Goal: Transaction & Acquisition: Purchase product/service

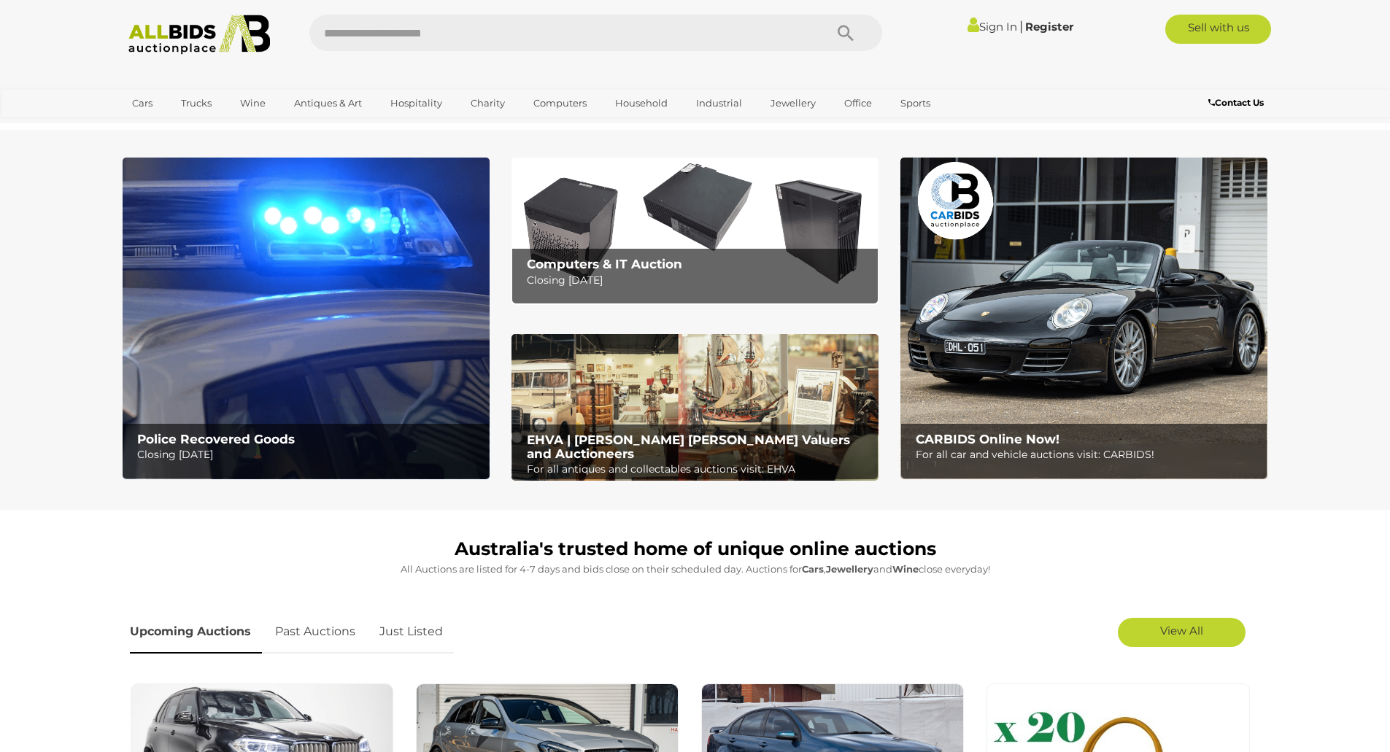
click at [0, 0] on link "View All Computers Auctions" at bounding box center [0, 0] width 0 height 0
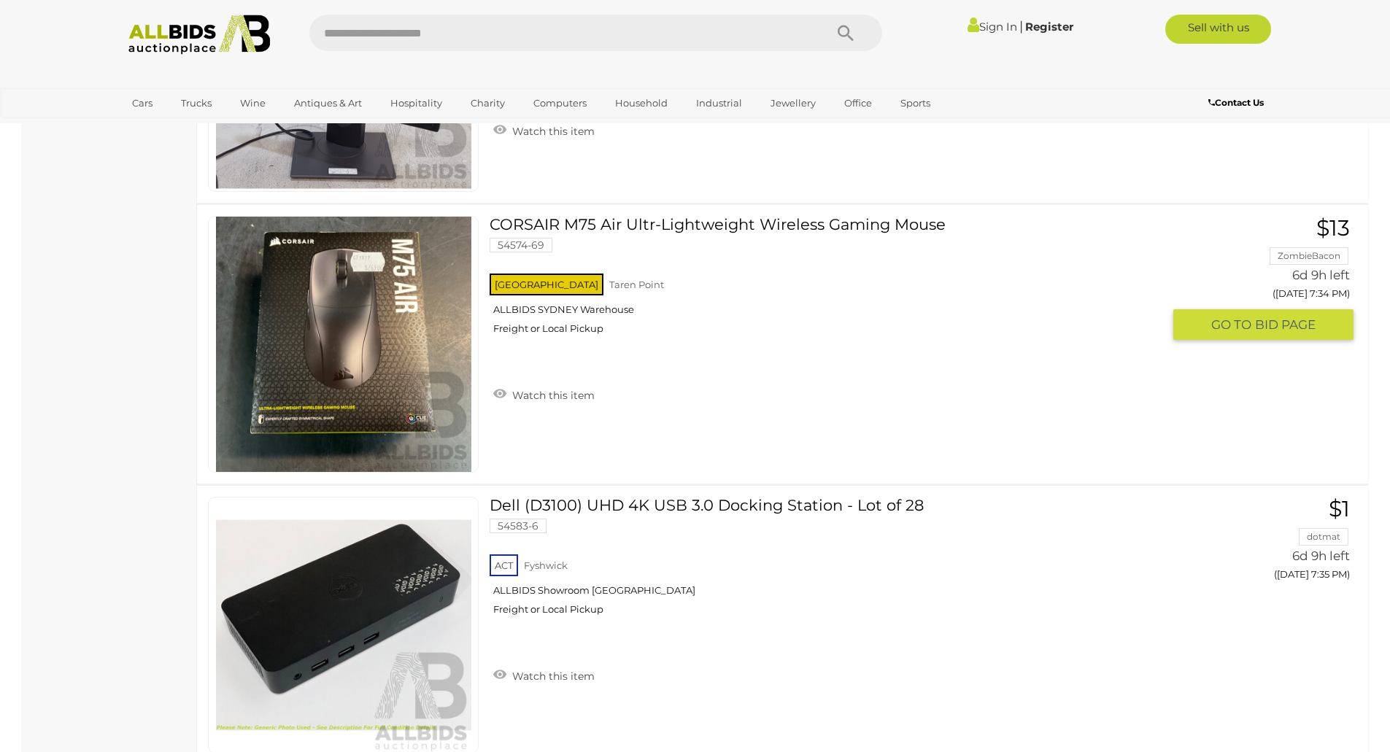
scroll to position [6055, 0]
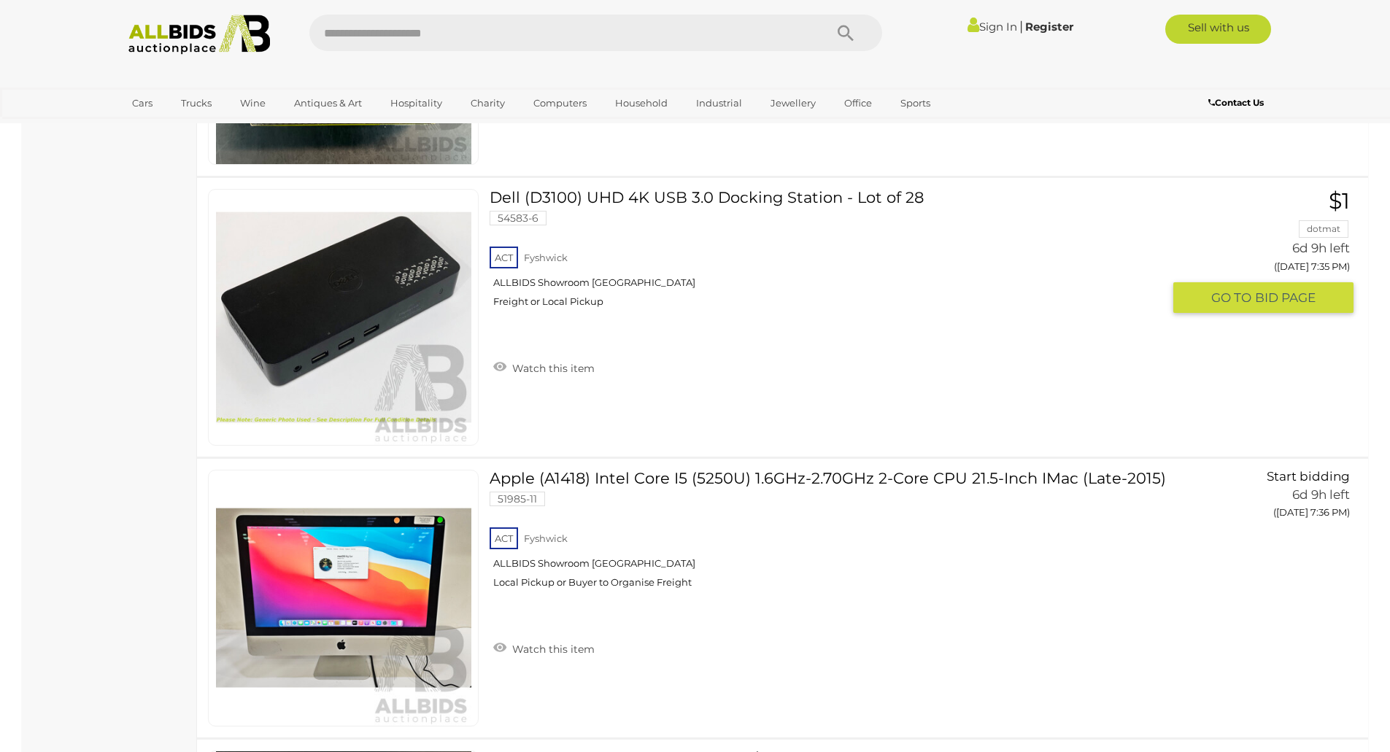
click at [717, 201] on link "Dell (D3100) UHD 4K USB 3.0 Docking Station - Lot of 28 54583-6 ACT [GEOGRAPHIC…" at bounding box center [830, 254] width 661 height 130
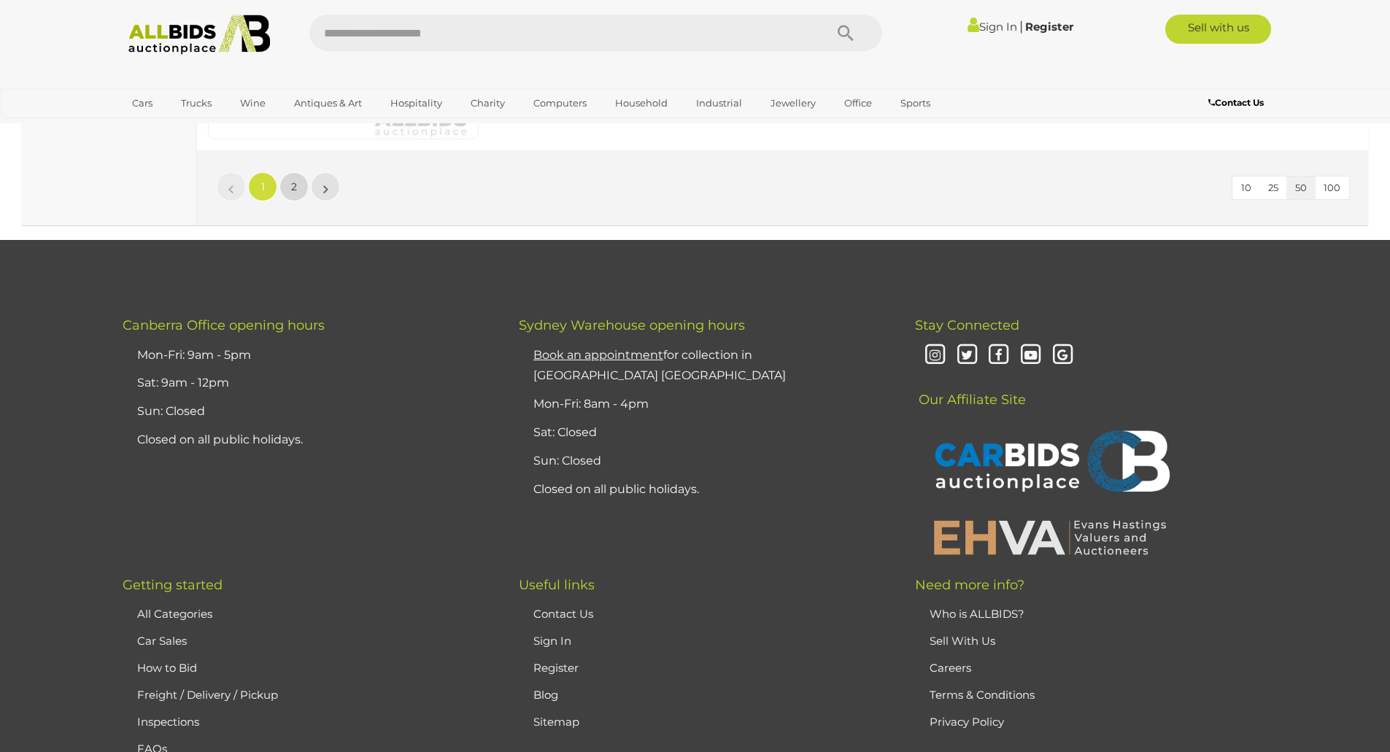
click at [308, 185] on link "2" at bounding box center [293, 186] width 29 height 29
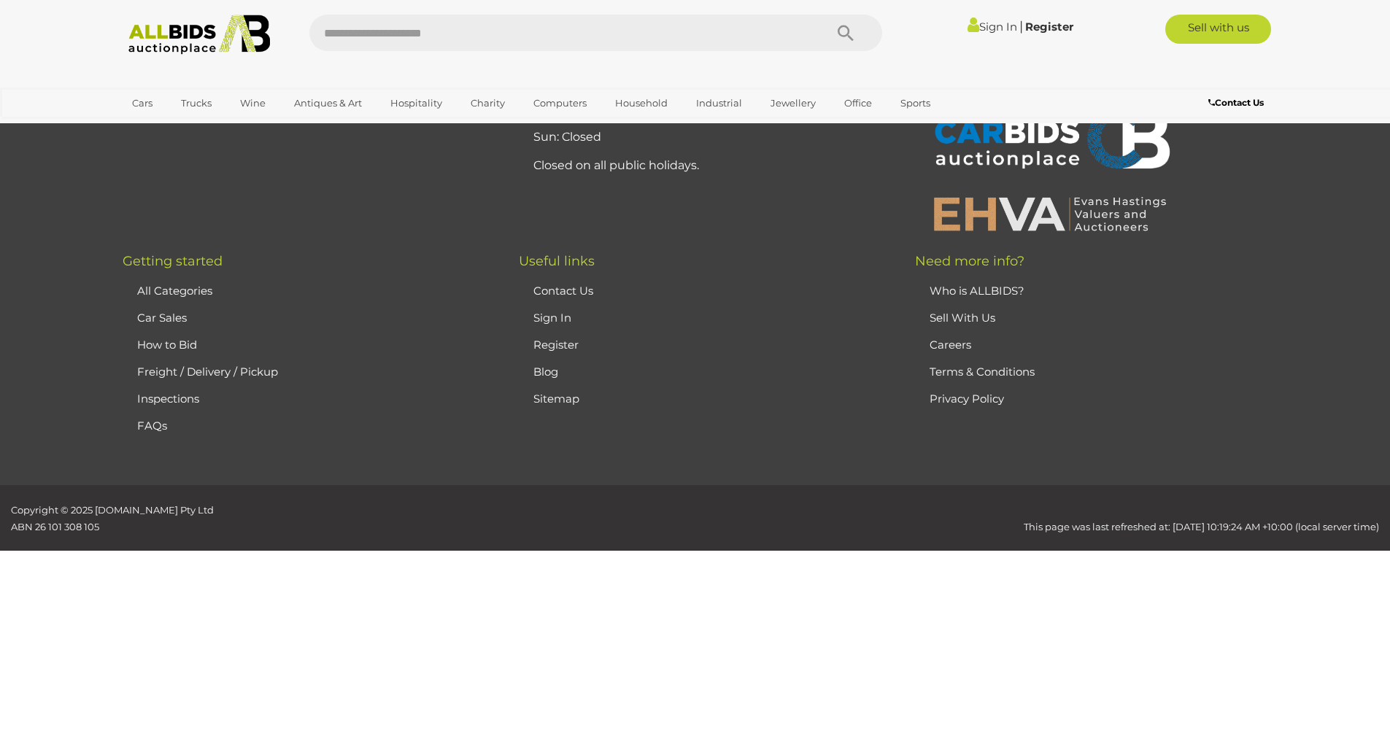
scroll to position [187, 0]
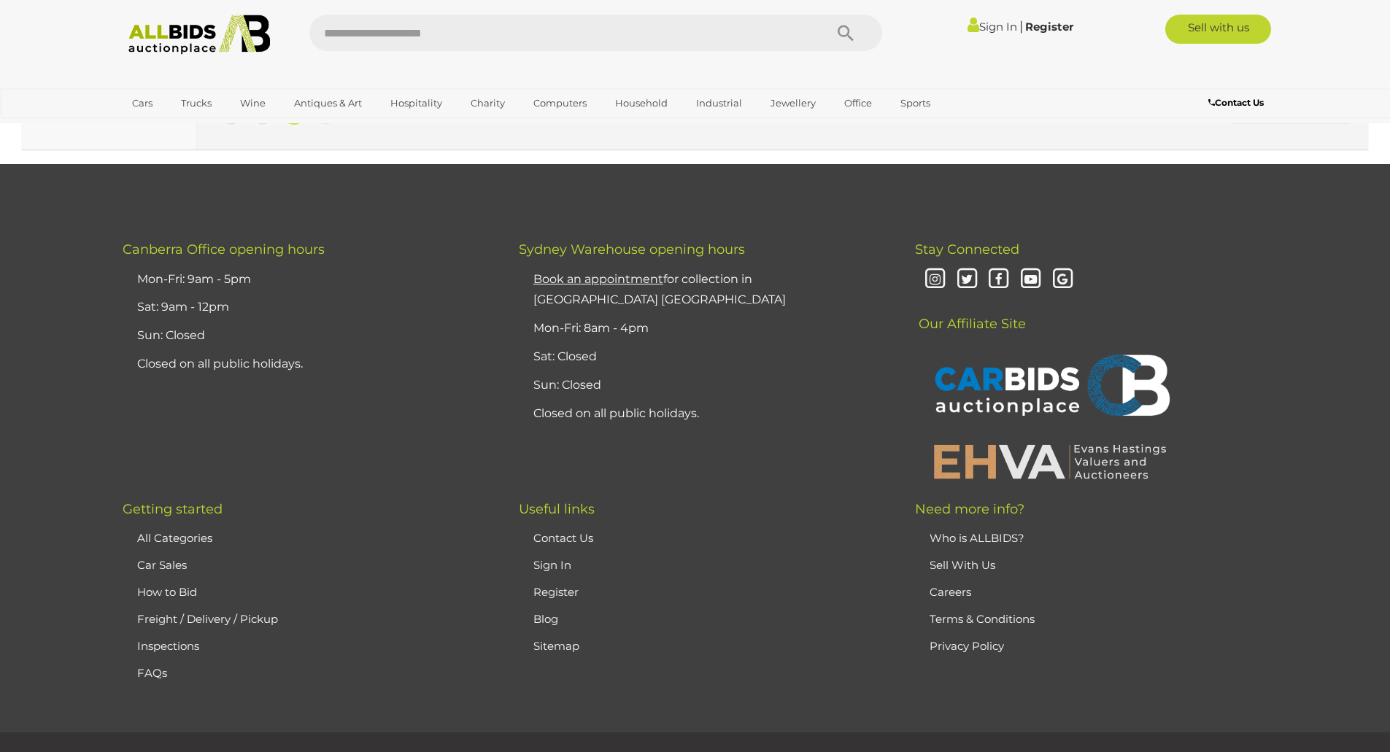
scroll to position [7643, 0]
